Goal: Check status: Check status

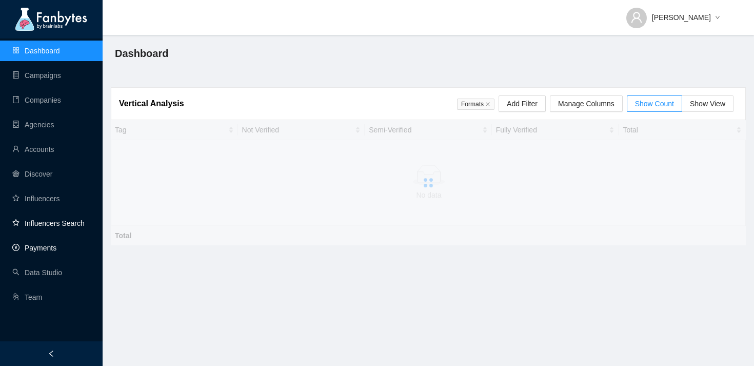
click at [44, 247] on link "Payments" at bounding box center [34, 248] width 44 height 8
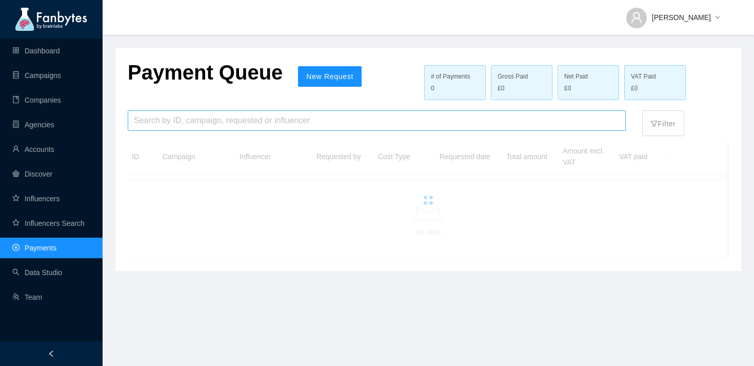
click at [248, 114] on input "search" at bounding box center [377, 120] width 486 height 19
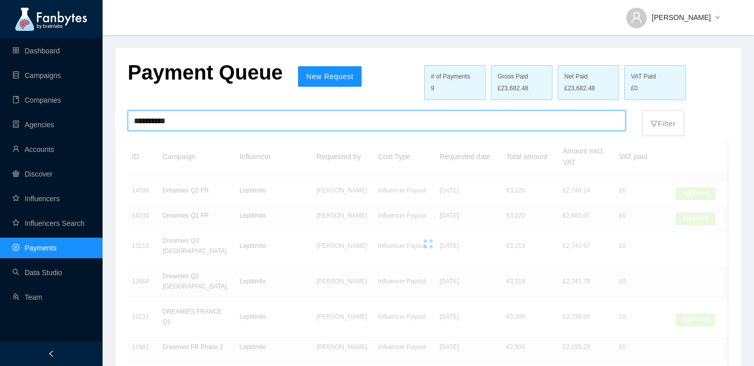
type input "**********"
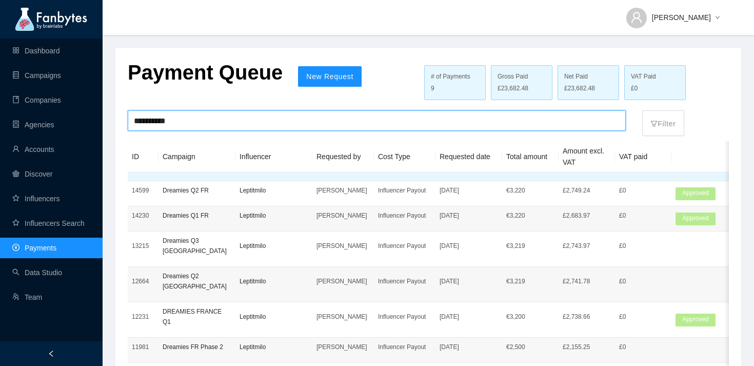
click at [407, 179] on td at bounding box center [405, 176] width 62 height 9
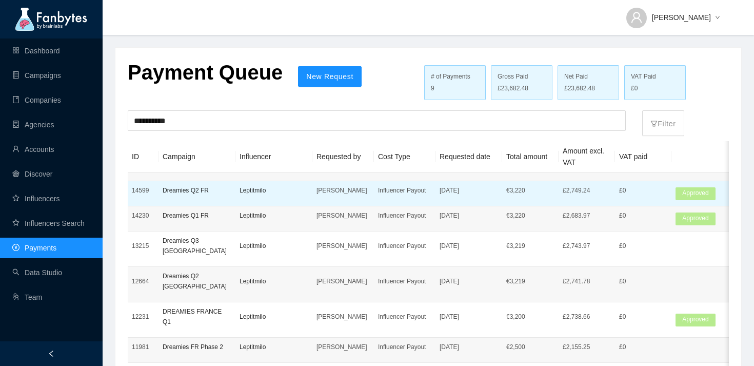
click at [399, 195] on p "Influencer Payout" at bounding box center [404, 190] width 53 height 10
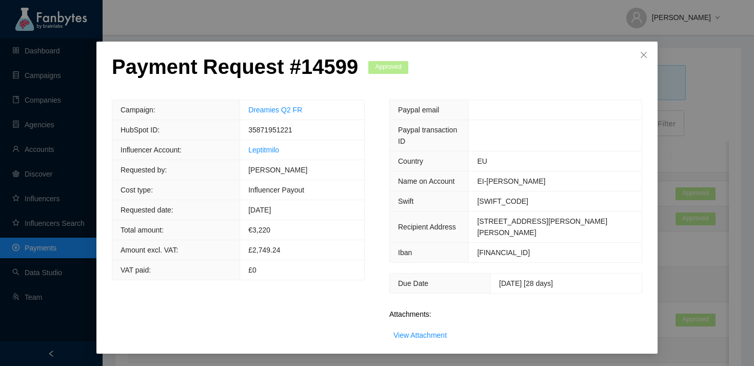
scroll to position [9, 0]
click at [427, 336] on link "View Attachment" at bounding box center [420, 335] width 53 height 8
click at [580, 22] on div "Payment Request # 14599 Approved Campaign: Dreamies Q2 FR HubSpot ID: 358719512…" at bounding box center [377, 183] width 754 height 366
click at [650, 60] on span "Close" at bounding box center [644, 56] width 28 height 28
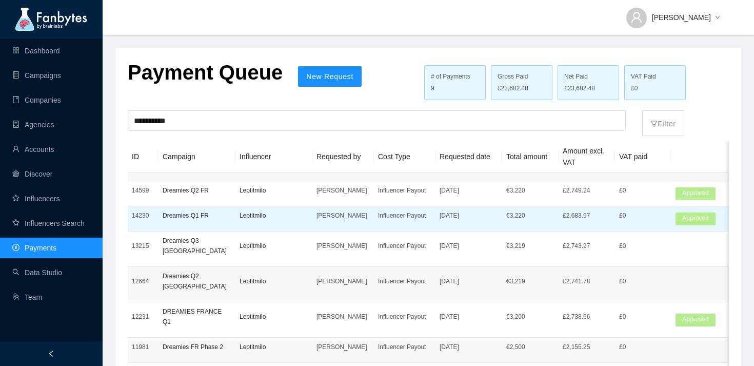
scroll to position [3, 0]
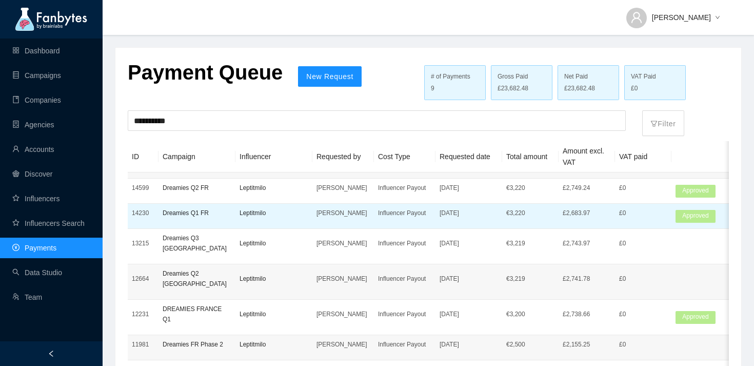
click at [583, 213] on p "£2,683.97" at bounding box center [587, 213] width 48 height 10
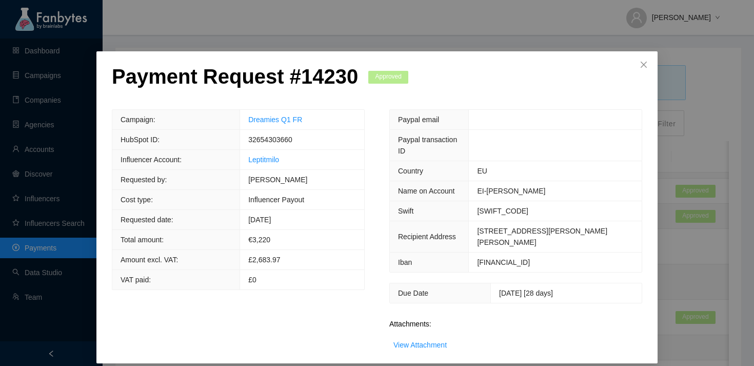
click at [436, 340] on div "View Attachment" at bounding box center [420, 344] width 53 height 11
click at [436, 344] on link "View Attachment" at bounding box center [420, 345] width 53 height 8
click at [643, 64] on icon "close" at bounding box center [644, 65] width 8 height 8
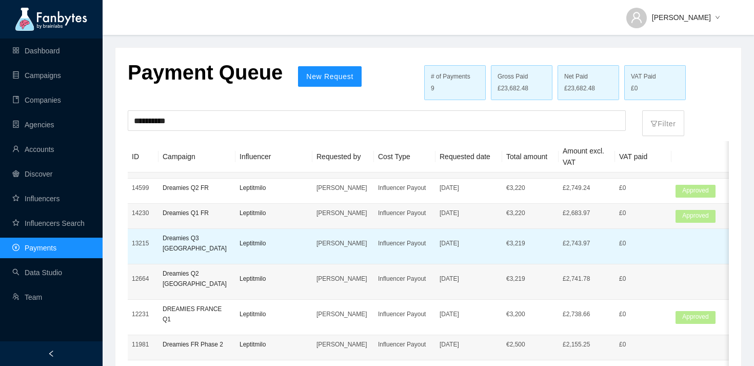
click at [311, 238] on td "Leptitmilo" at bounding box center [274, 246] width 77 height 35
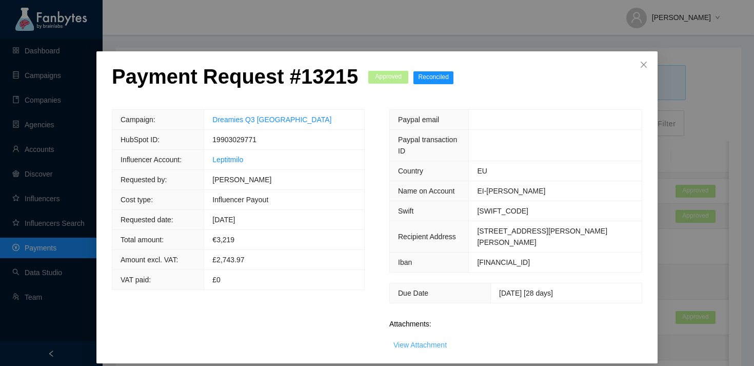
click at [429, 343] on link "View Attachment" at bounding box center [420, 345] width 53 height 8
click at [650, 58] on span "Close" at bounding box center [644, 65] width 28 height 28
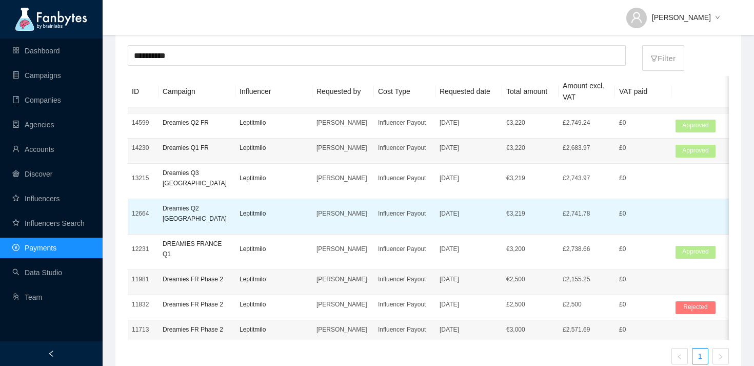
scroll to position [77, 0]
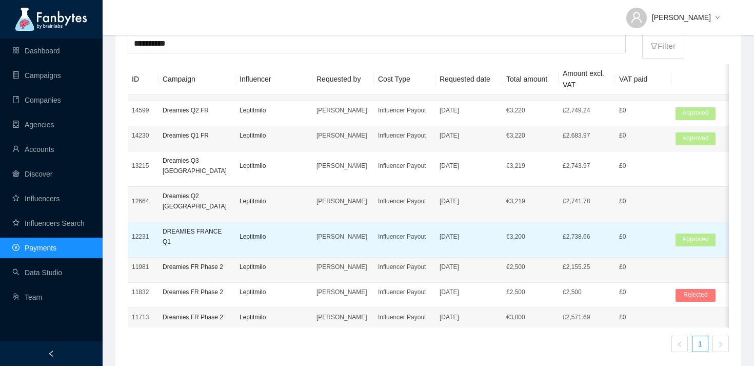
click at [290, 222] on td "Leptitmilo" at bounding box center [274, 239] width 77 height 35
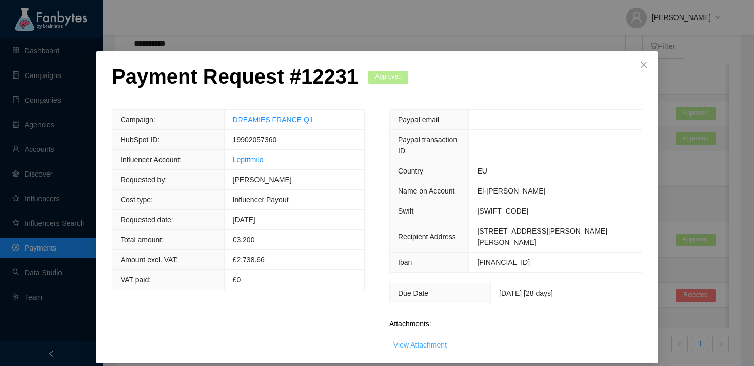
click at [429, 346] on link "View Attachment" at bounding box center [420, 345] width 53 height 8
click at [645, 61] on icon "close" at bounding box center [644, 65] width 8 height 8
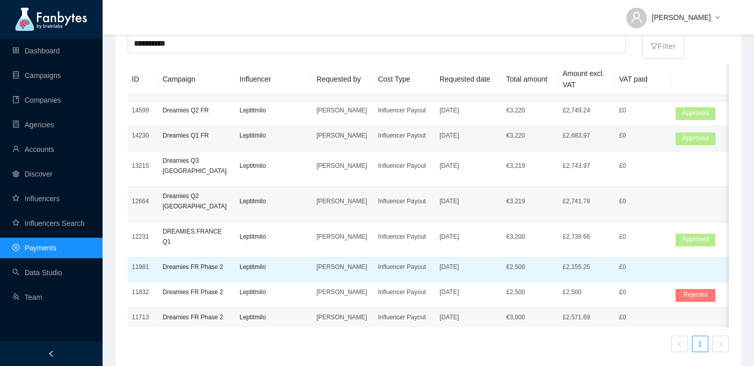
click at [320, 262] on p "[PERSON_NAME]" at bounding box center [343, 267] width 53 height 10
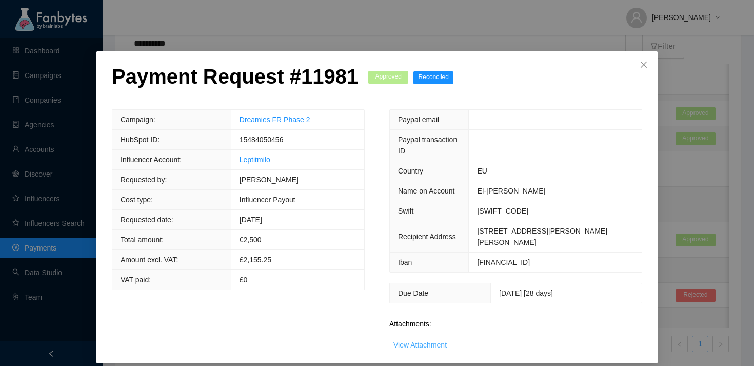
click at [409, 344] on link "View Attachment" at bounding box center [420, 345] width 53 height 8
click at [647, 63] on icon "close" at bounding box center [644, 65] width 8 height 8
